Goal: Check status: Check status

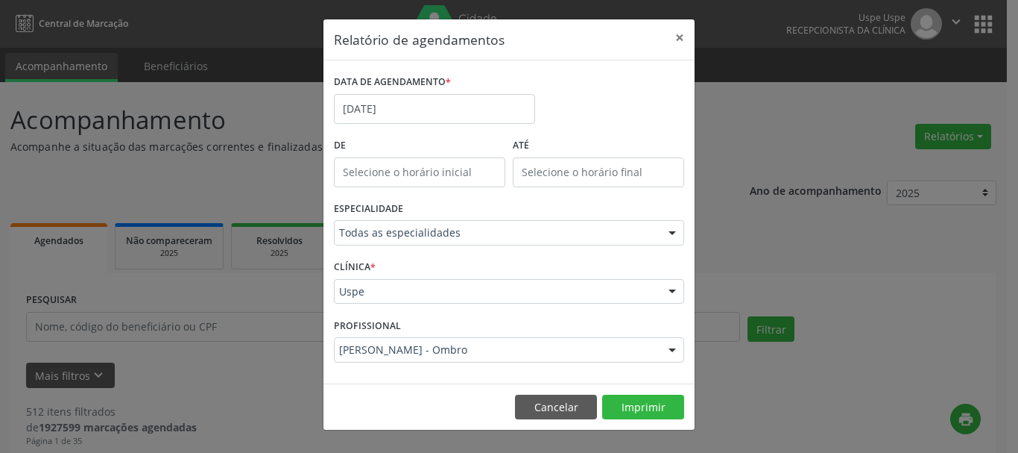
click at [677, 32] on button "×" at bounding box center [680, 37] width 30 height 37
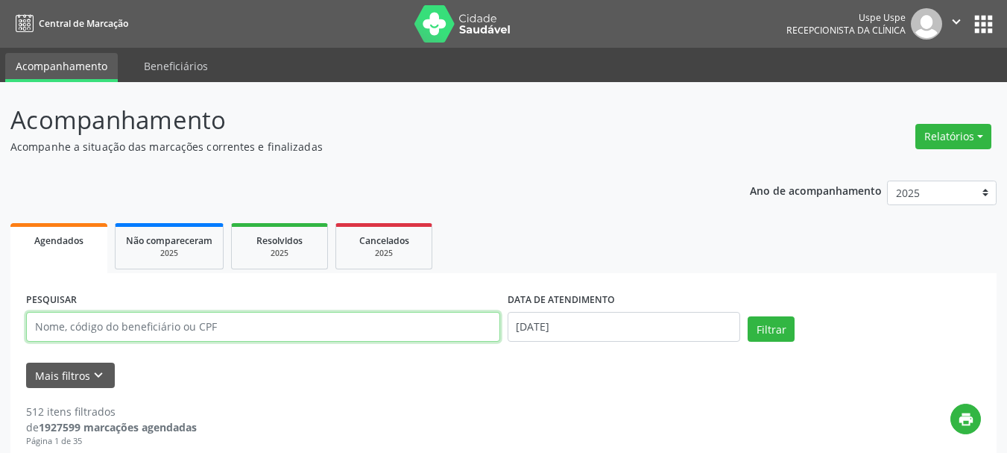
click at [191, 326] on input "text" at bounding box center [263, 327] width 474 height 30
paste input "[PERSON_NAME]"
click at [39, 322] on input "[PERSON_NAME]" at bounding box center [263, 327] width 474 height 30
type input "[PERSON_NAME]"
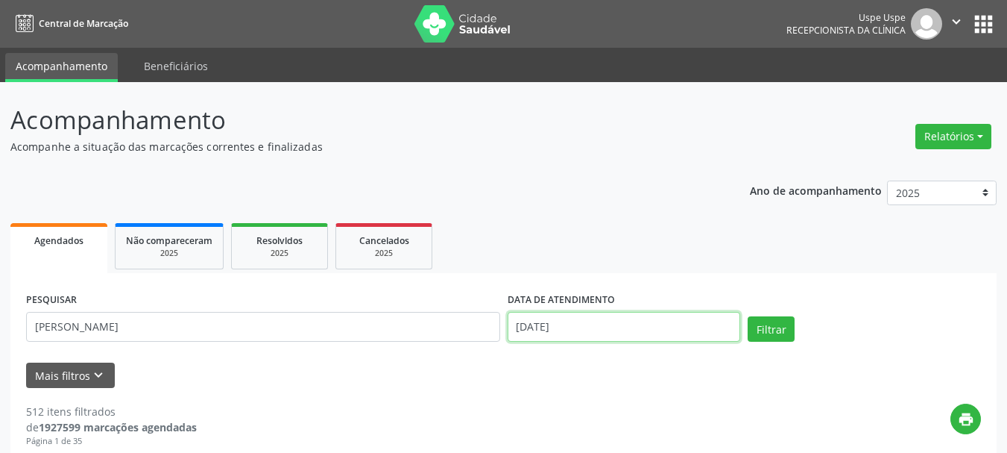
click at [538, 323] on input "[DATE]" at bounding box center [624, 327] width 233 height 30
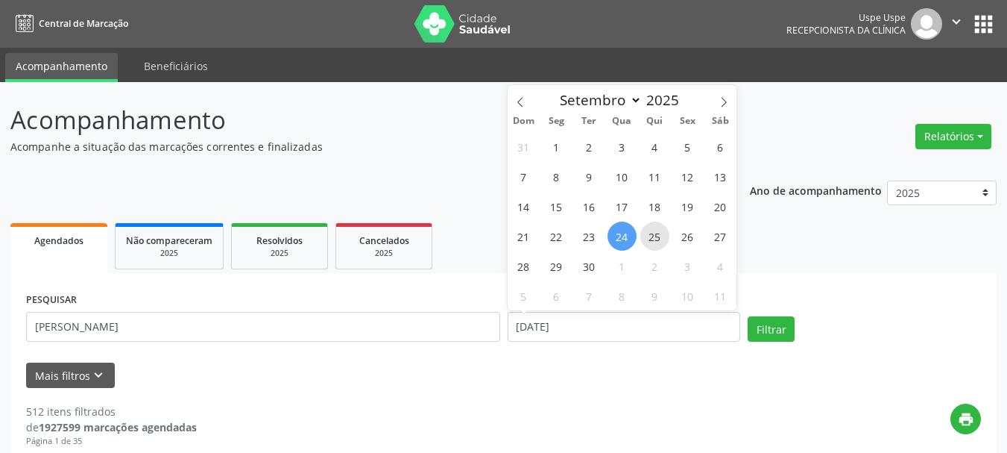
click at [649, 234] on span "25" at bounding box center [654, 235] width 29 height 29
type input "[DATE]"
click at [649, 234] on span "25" at bounding box center [654, 235] width 29 height 29
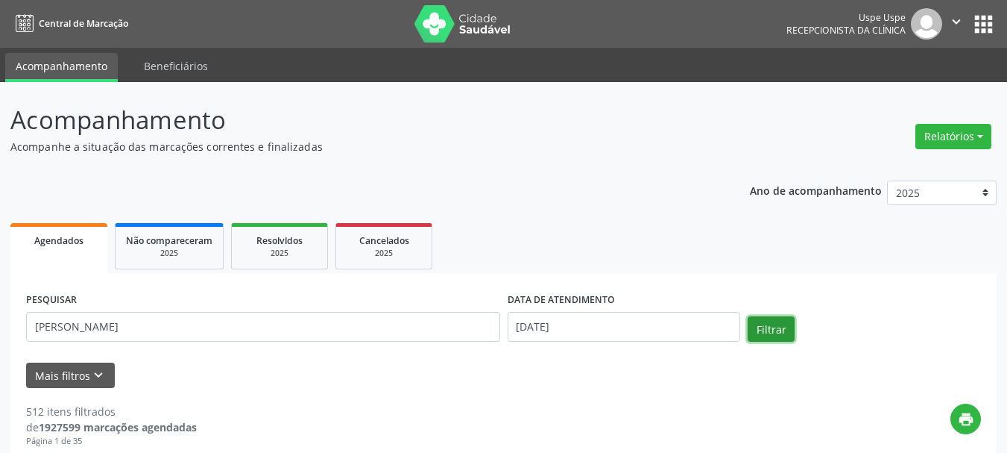
click at [769, 317] on button "Filtrar" at bounding box center [771, 328] width 47 height 25
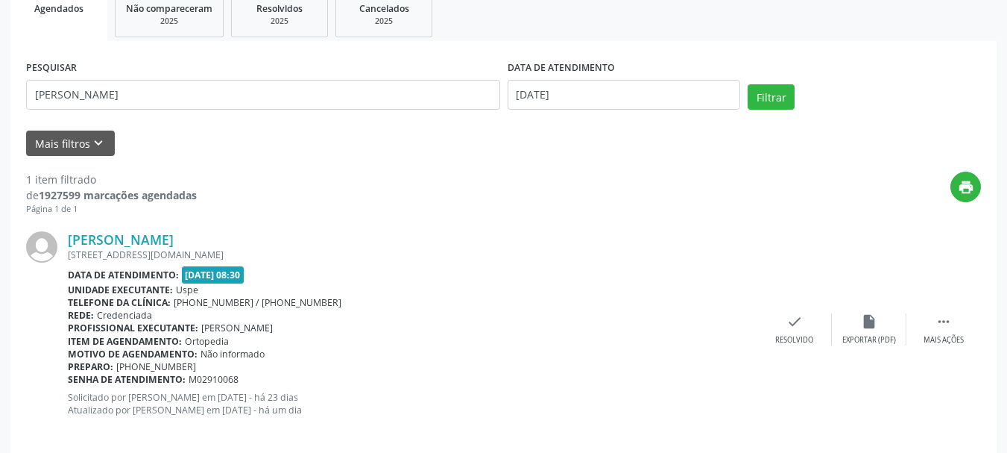
scroll to position [248, 0]
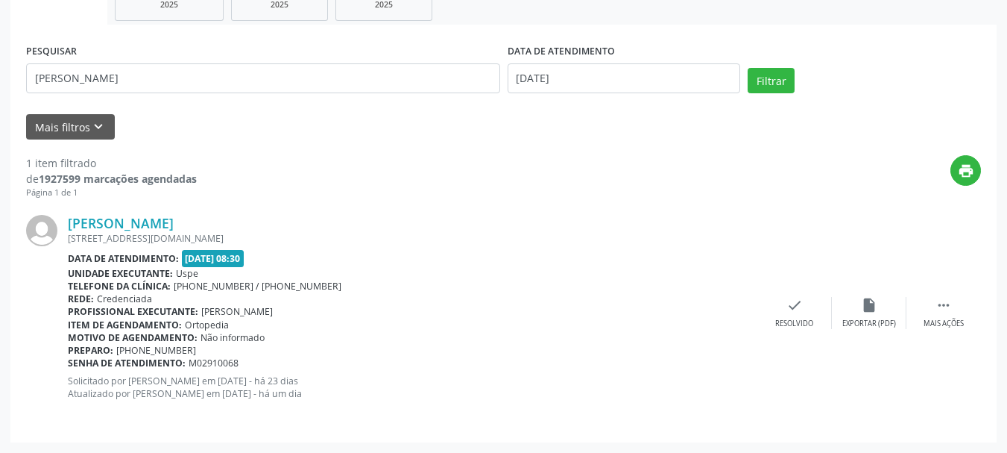
drag, startPoint x: 65, startPoint y: 202, endPoint x: 309, endPoint y: 363, distance: 292.8
click at [309, 363] on div "[PERSON_NAME] [STREET_ADDRESS][DOMAIN_NAME] Data de atendimento: [DATE] 08:30 U…" at bounding box center [503, 312] width 955 height 227
copy div "[PERSON_NAME] [STREET_ADDRESS][DOMAIN_NAME] Data de atendimento: [DATE] 08:30 U…"
click at [334, 71] on input "[PERSON_NAME]" at bounding box center [263, 78] width 474 height 30
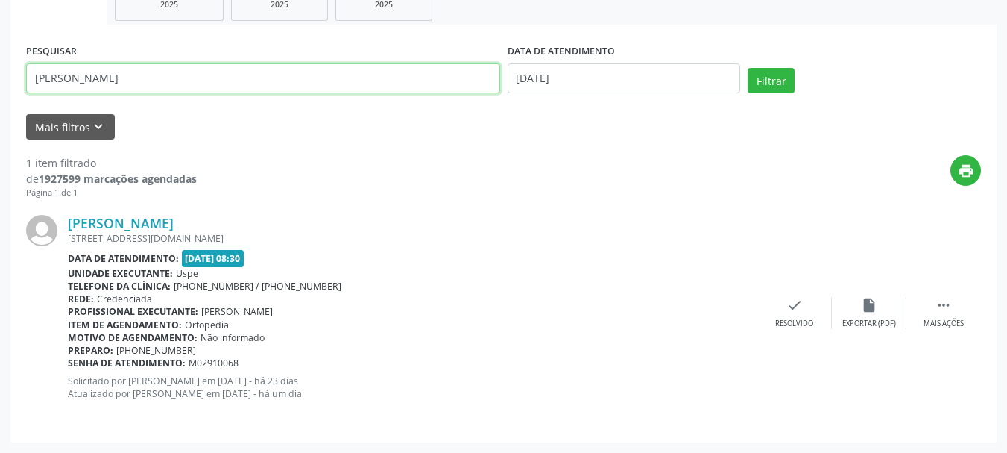
click at [334, 71] on input "[PERSON_NAME]" at bounding box center [263, 78] width 474 height 30
paste input "[PERSON_NAME]"
type input "[PERSON_NAME]"
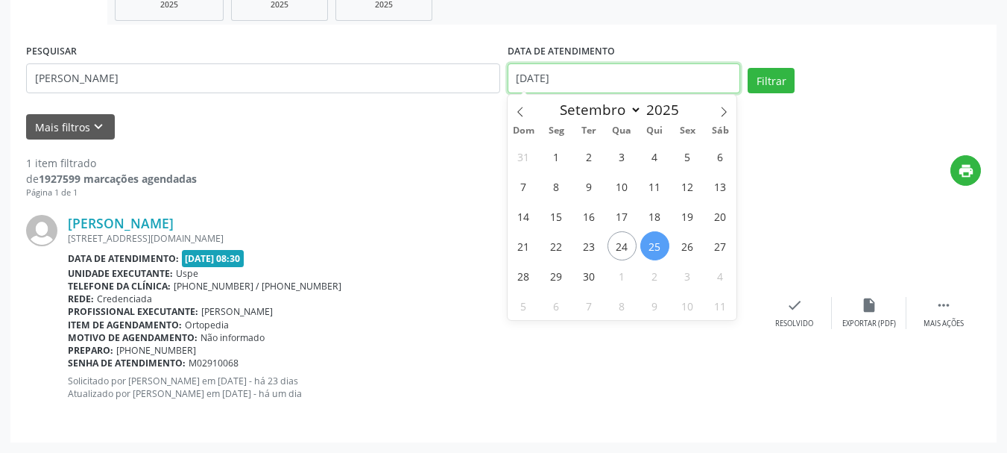
click at [689, 256] on span "26" at bounding box center [687, 245] width 29 height 29
type input "[DATE]"
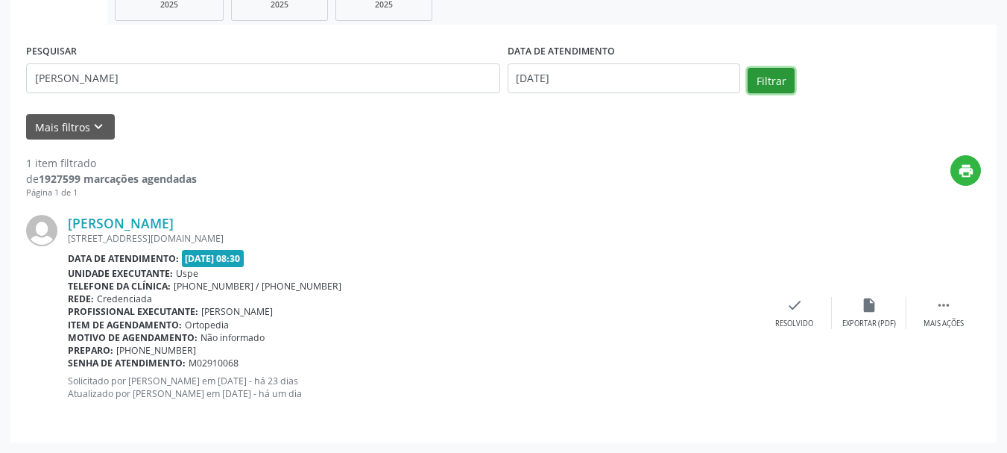
click at [764, 78] on button "Filtrar" at bounding box center [771, 80] width 47 height 25
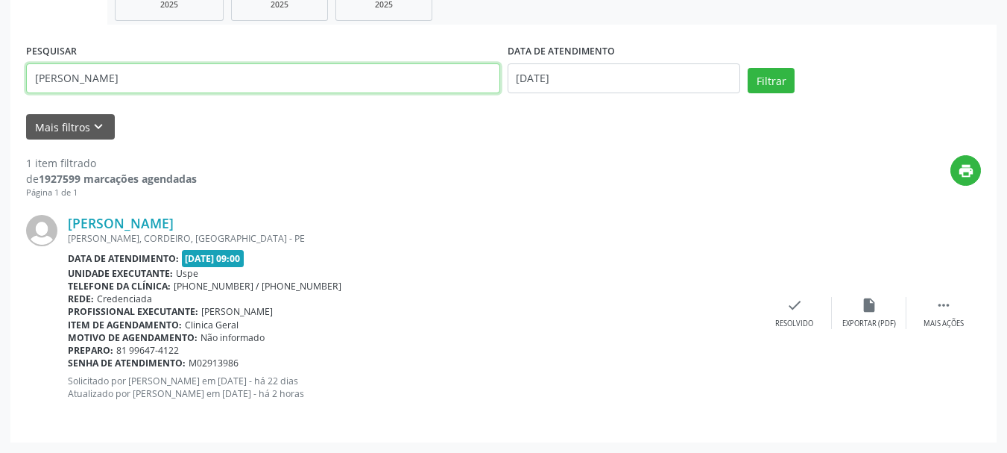
click at [204, 69] on input "[PERSON_NAME]" at bounding box center [263, 78] width 474 height 30
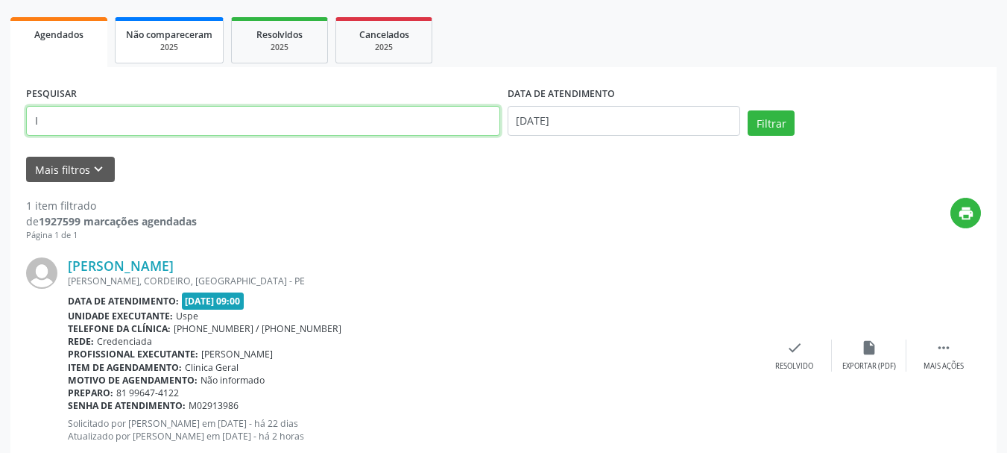
scroll to position [174, 0]
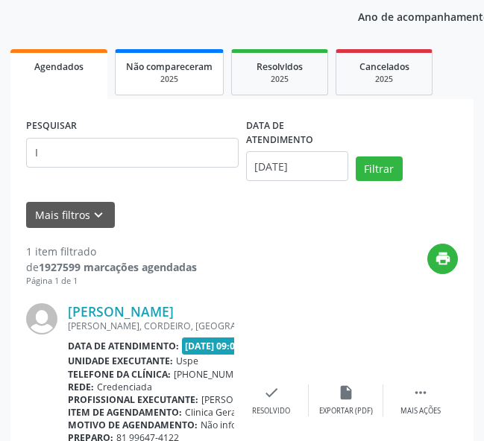
drag, startPoint x: 203, startPoint y: 69, endPoint x: 200, endPoint y: 94, distance: 25.5
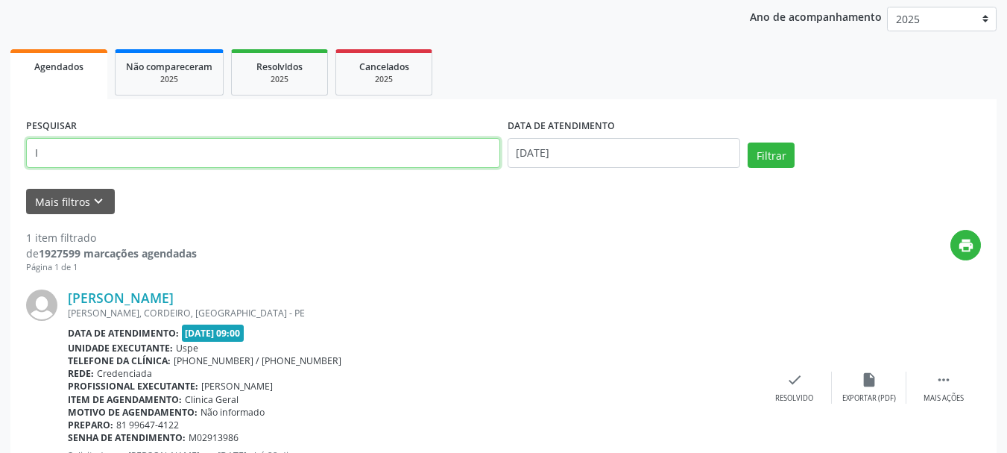
drag, startPoint x: 844, startPoint y: 83, endPoint x: 239, endPoint y: 157, distance: 609.9
click at [241, 158] on input "I" at bounding box center [263, 153] width 474 height 30
drag, startPoint x: 239, startPoint y: 157, endPoint x: 189, endPoint y: 151, distance: 51.0
click at [189, 151] on input "I" at bounding box center [263, 153] width 474 height 30
drag, startPoint x: 189, startPoint y: 151, endPoint x: 139, endPoint y: 143, distance: 50.5
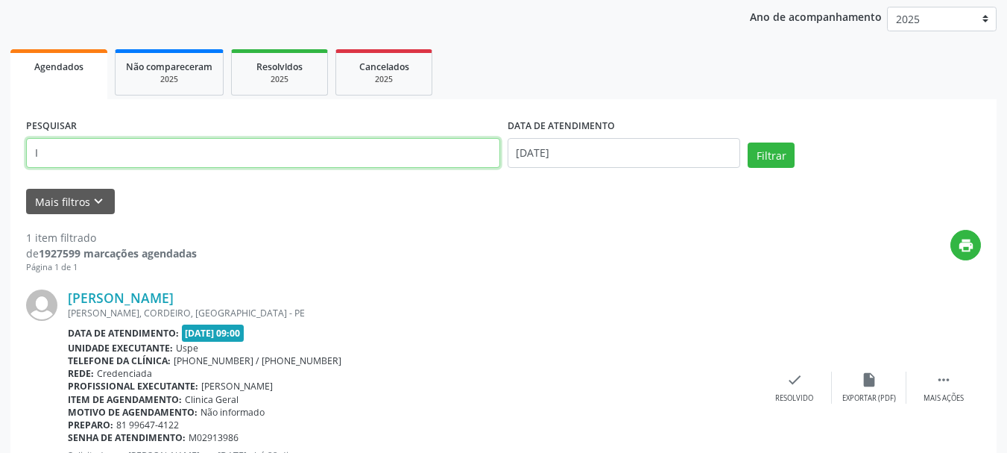
click at [139, 143] on input "I" at bounding box center [263, 153] width 474 height 30
click at [130, 147] on input "I" at bounding box center [263, 153] width 474 height 30
drag, startPoint x: 69, startPoint y: 139, endPoint x: 48, endPoint y: 151, distance: 23.7
drag, startPoint x: 48, startPoint y: 151, endPoint x: 33, endPoint y: 156, distance: 16.5
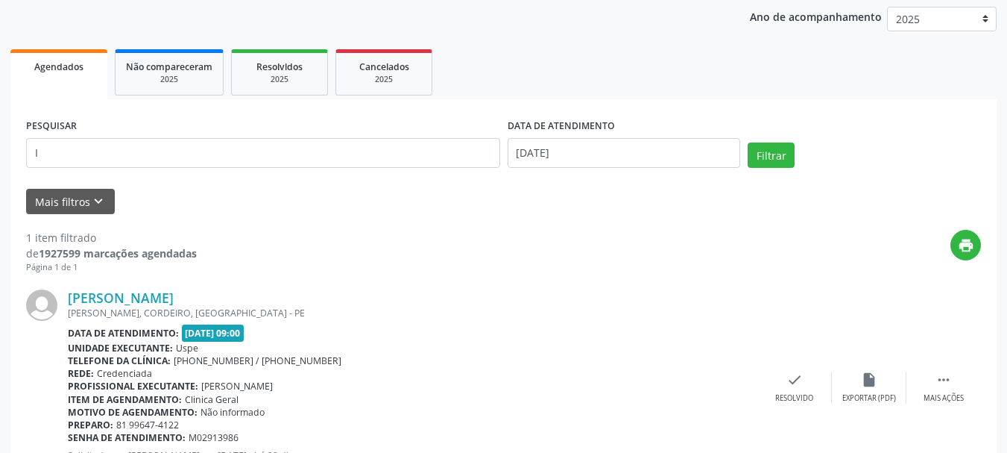
drag, startPoint x: 28, startPoint y: 157, endPoint x: 520, endPoint y: 236, distance: 499.1
click at [494, 196] on div "Mais filtros keyboard_arrow_down" at bounding box center [503, 202] width 962 height 26
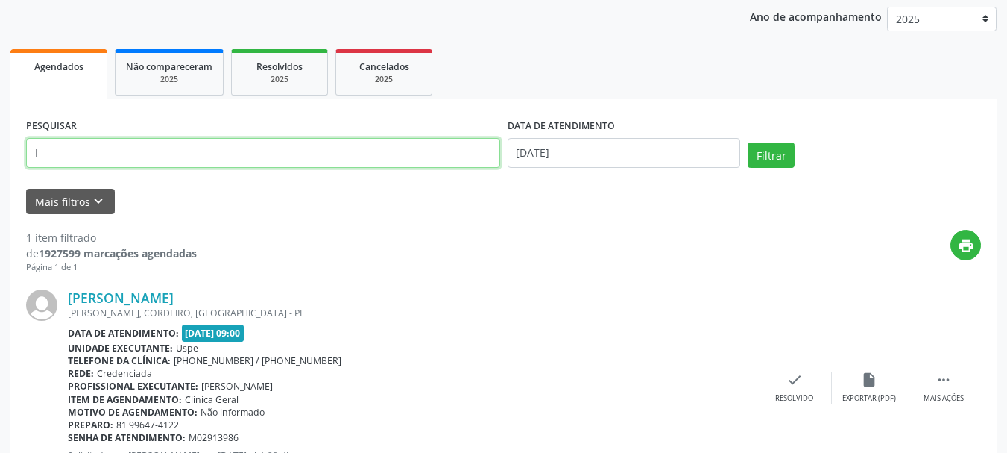
click at [177, 153] on input "I" at bounding box center [263, 153] width 474 height 30
type input "[PERSON_NAME]"
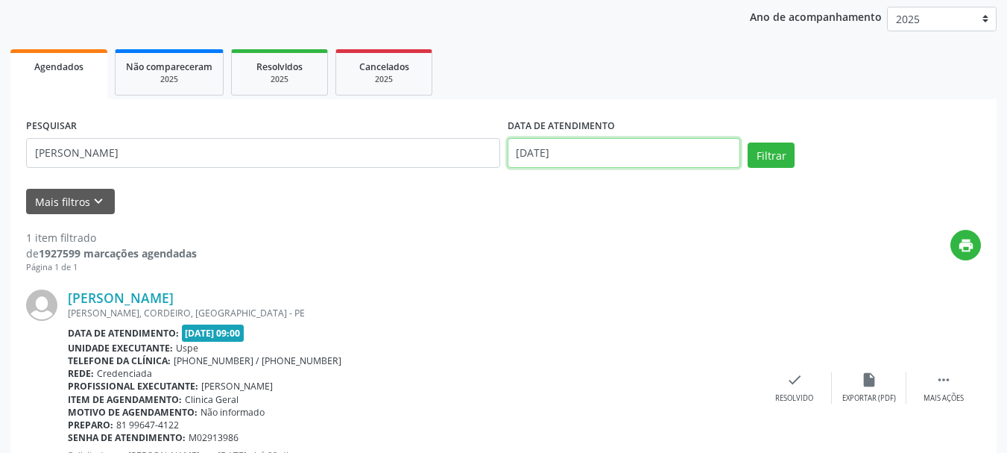
click at [537, 153] on input "[DATE]" at bounding box center [624, 153] width 233 height 30
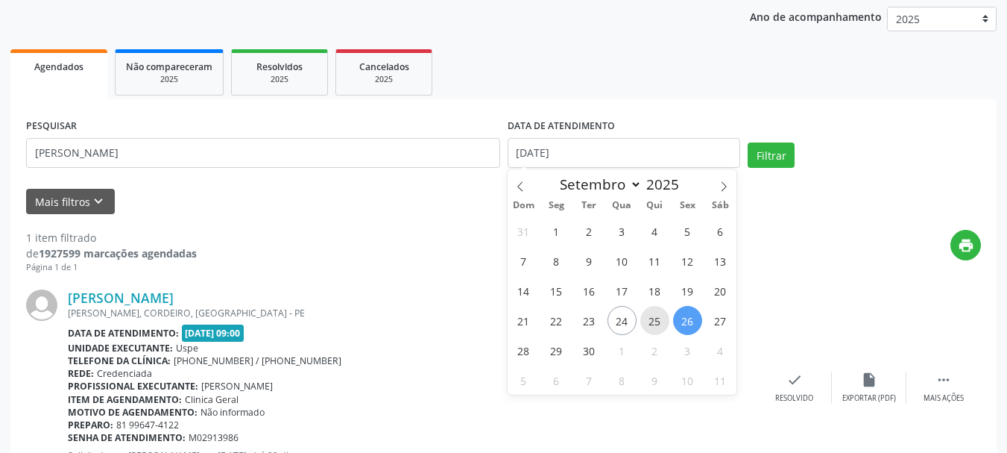
click at [656, 325] on span "25" at bounding box center [654, 320] width 29 height 29
type input "[DATE]"
click at [655, 324] on span "25" at bounding box center [654, 320] width 29 height 29
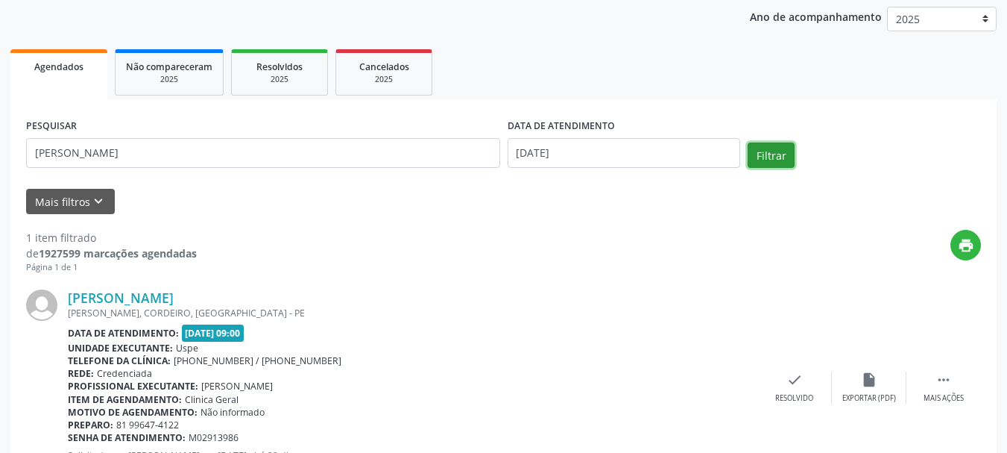
click at [768, 152] on button "Filtrar" at bounding box center [771, 154] width 47 height 25
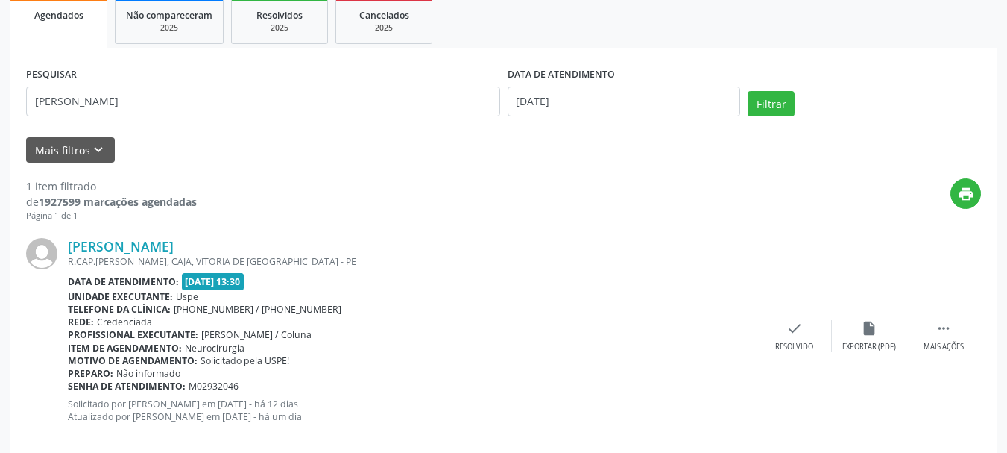
scroll to position [248, 0]
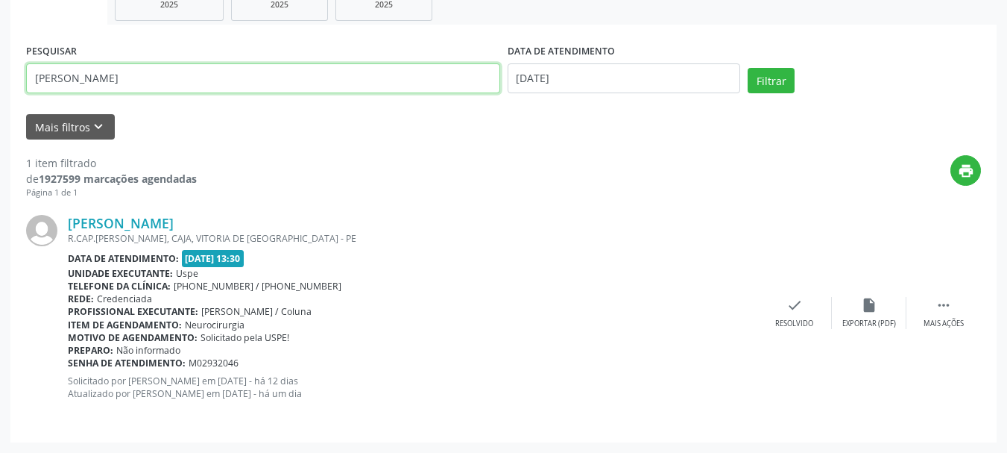
click at [199, 75] on input "[PERSON_NAME]" at bounding box center [263, 78] width 474 height 30
paste input "[PERSON_NAME]"
type input "[PERSON_NAME]"
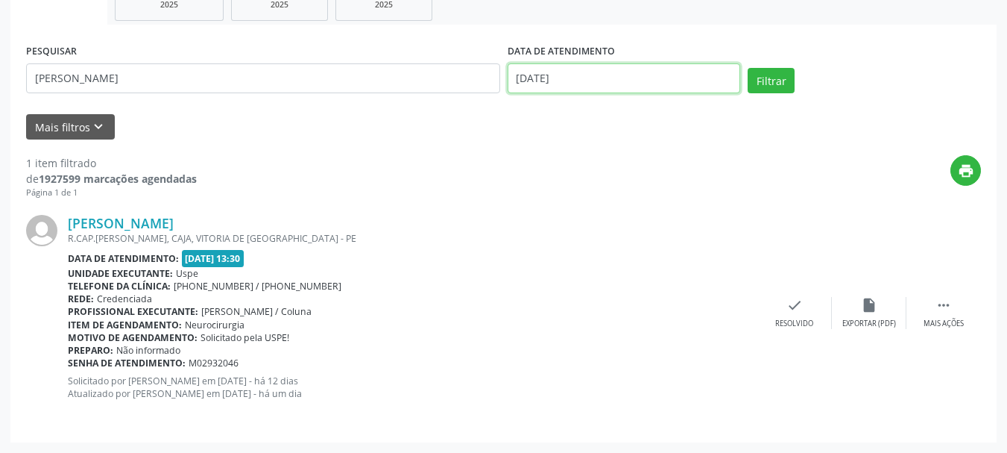
click at [582, 67] on input "[DATE]" at bounding box center [624, 78] width 233 height 30
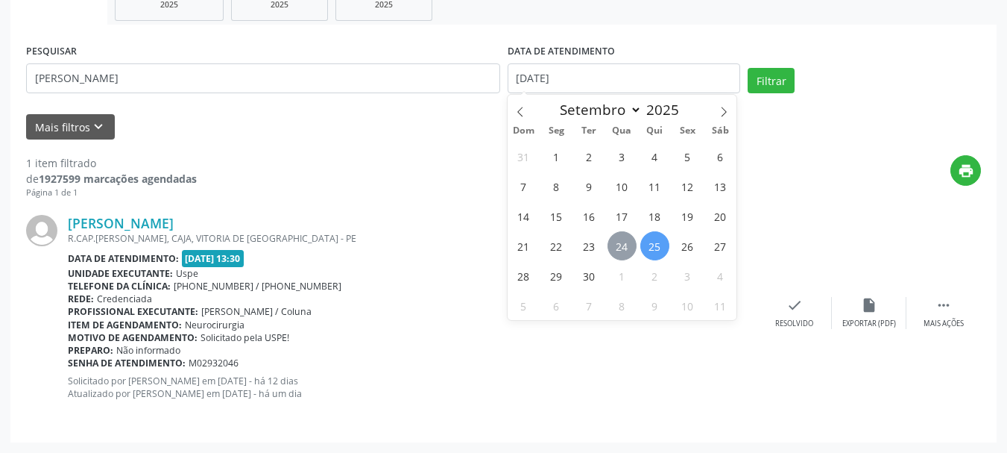
click at [610, 246] on span "24" at bounding box center [622, 245] width 29 height 29
type input "[DATE]"
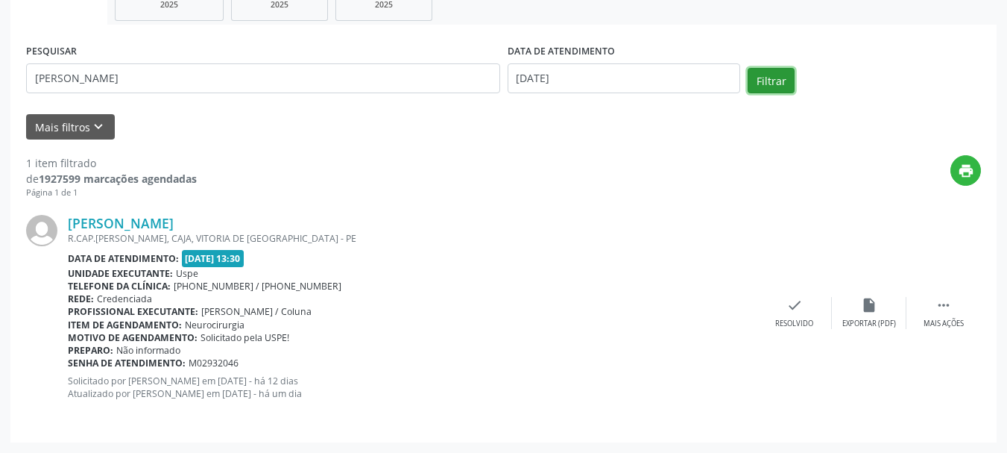
click at [769, 81] on button "Filtrar" at bounding box center [771, 80] width 47 height 25
